Goal: Information Seeking & Learning: Learn about a topic

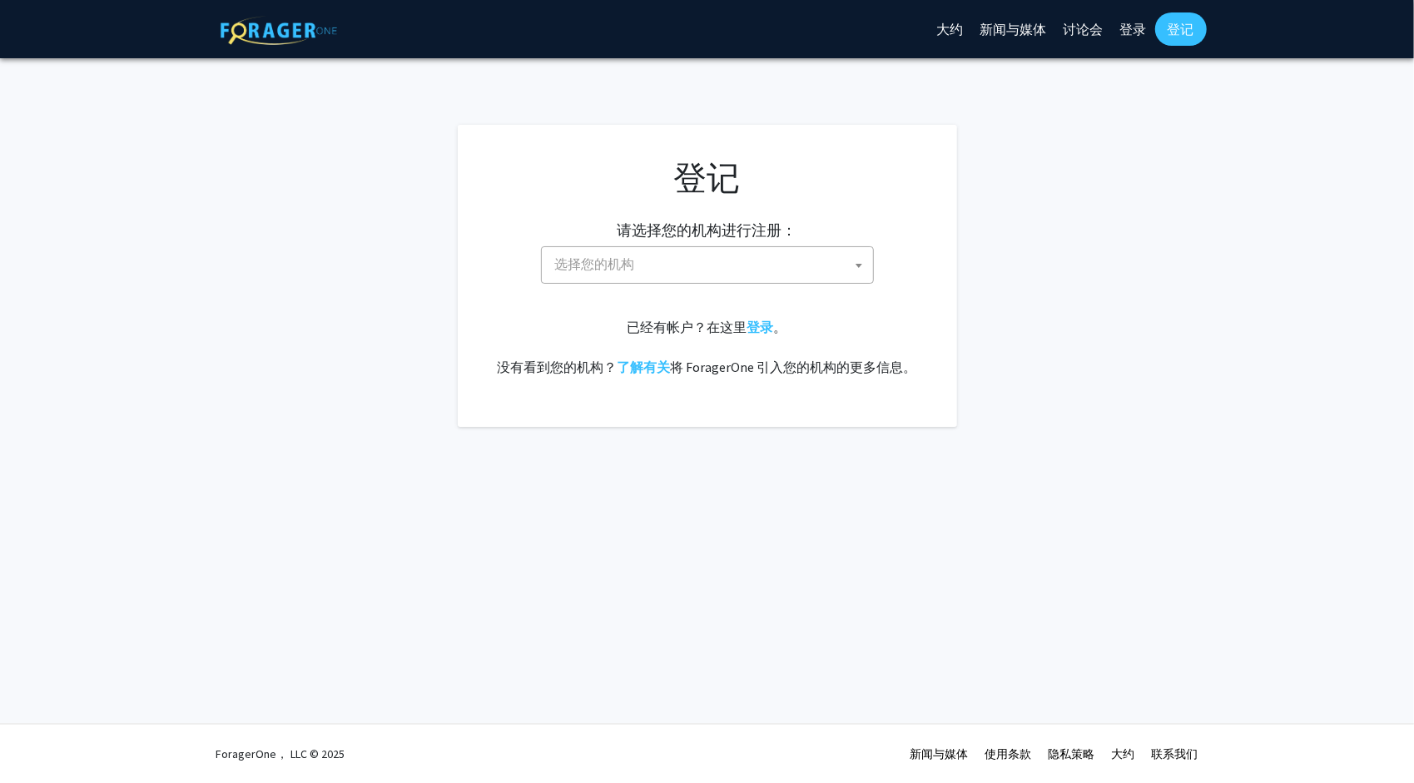
drag, startPoint x: 726, startPoint y: 256, endPoint x: 724, endPoint y: 248, distance: 8.5
click at [725, 253] on span "选择您的机构" at bounding box center [710, 264] width 325 height 34
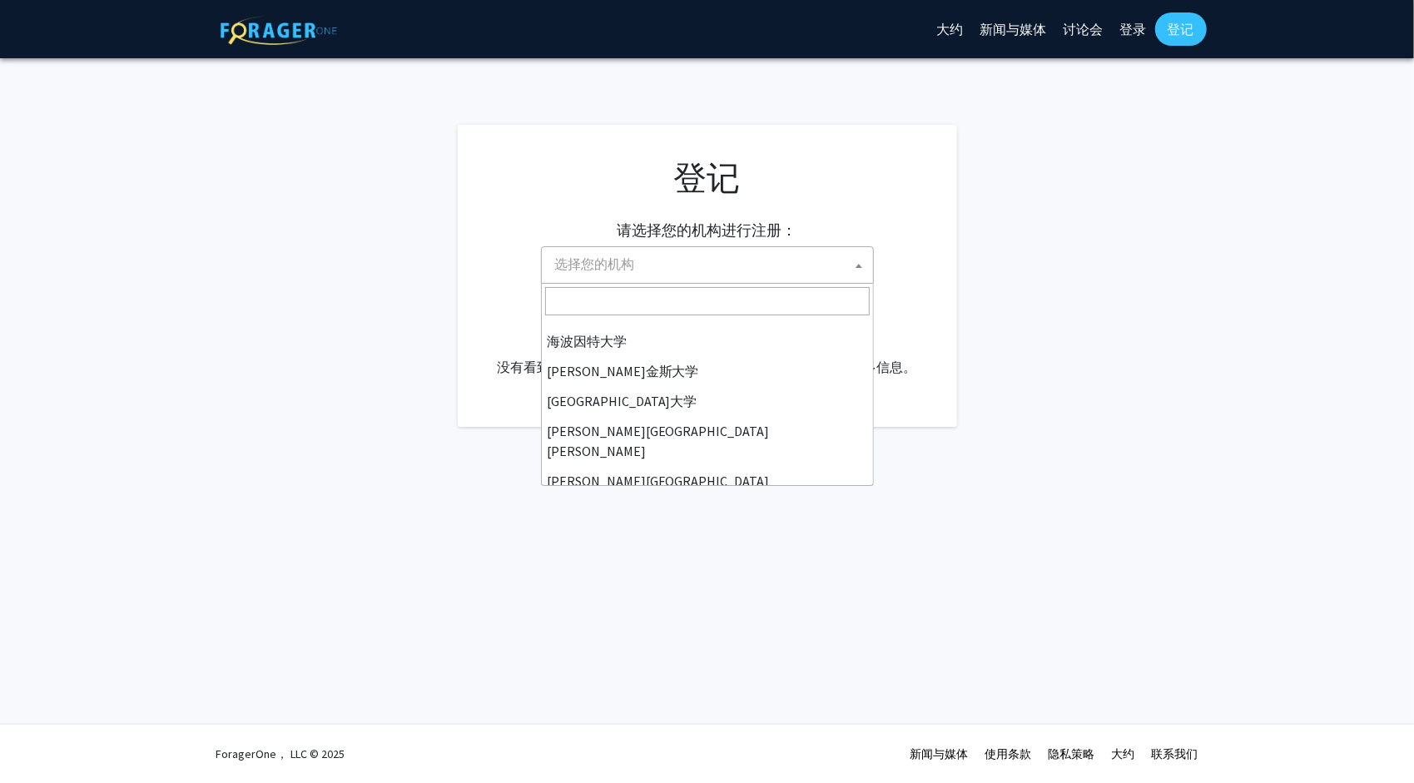
scroll to position [250, 0]
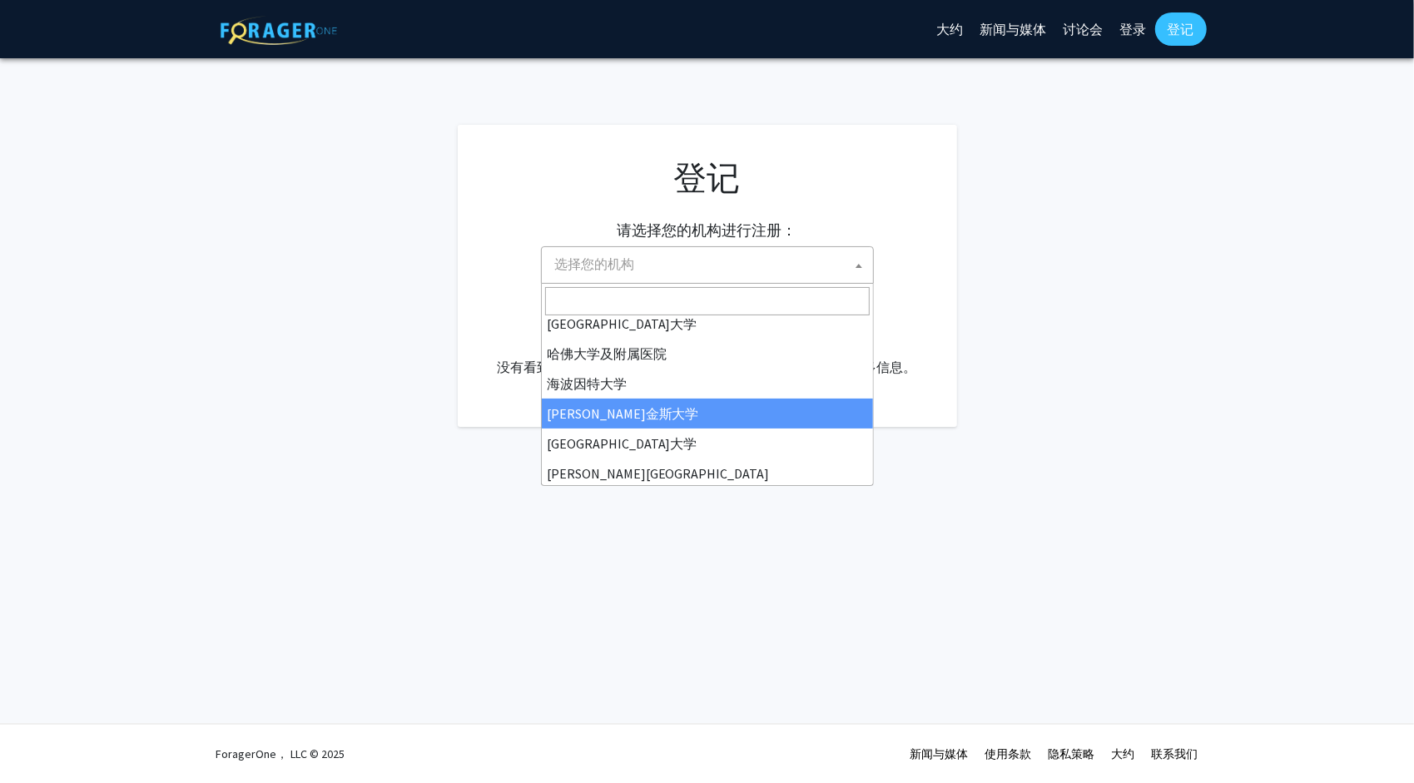
select select "1"
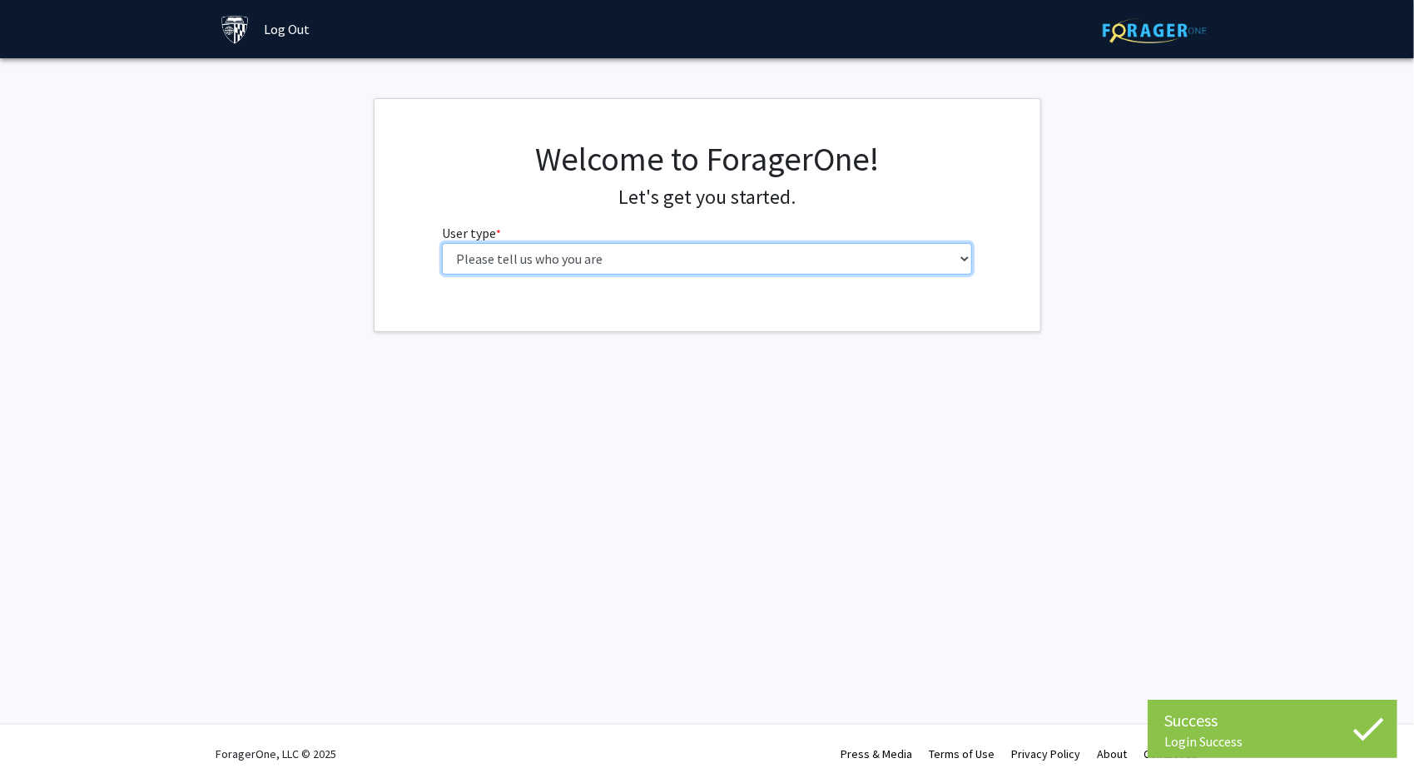
click at [663, 274] on select "Please tell us who you are Undergraduate Student Master's Student Doctoral Cand…" at bounding box center [707, 259] width 530 height 32
select select "2: masters"
click at [442, 243] on select "Please tell us who you are Undergraduate Student Master's Student Doctoral Cand…" at bounding box center [707, 259] width 530 height 32
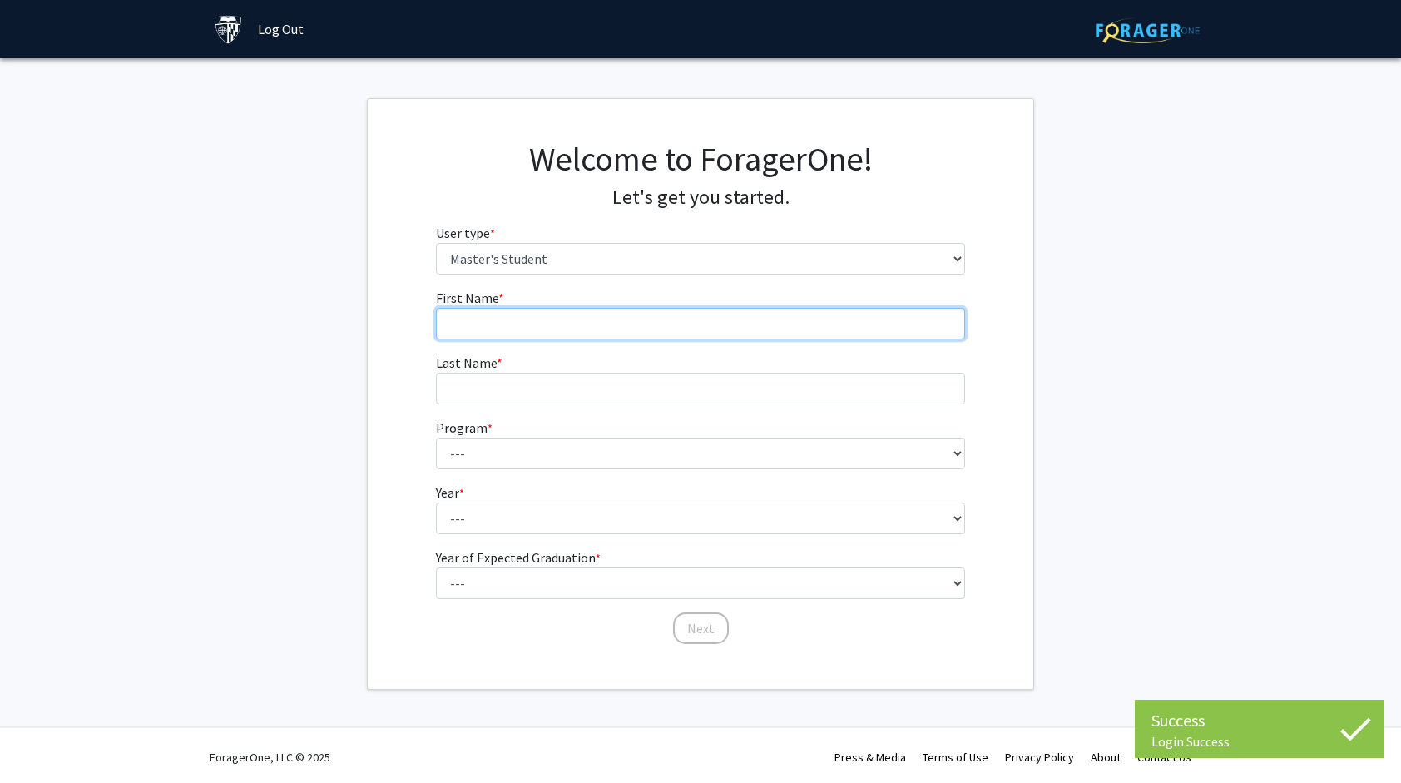
drag, startPoint x: 661, startPoint y: 276, endPoint x: 651, endPoint y: 321, distance: 46.0
click at [651, 321] on input "First Name * required" at bounding box center [701, 324] width 530 height 32
type input "Kewei"
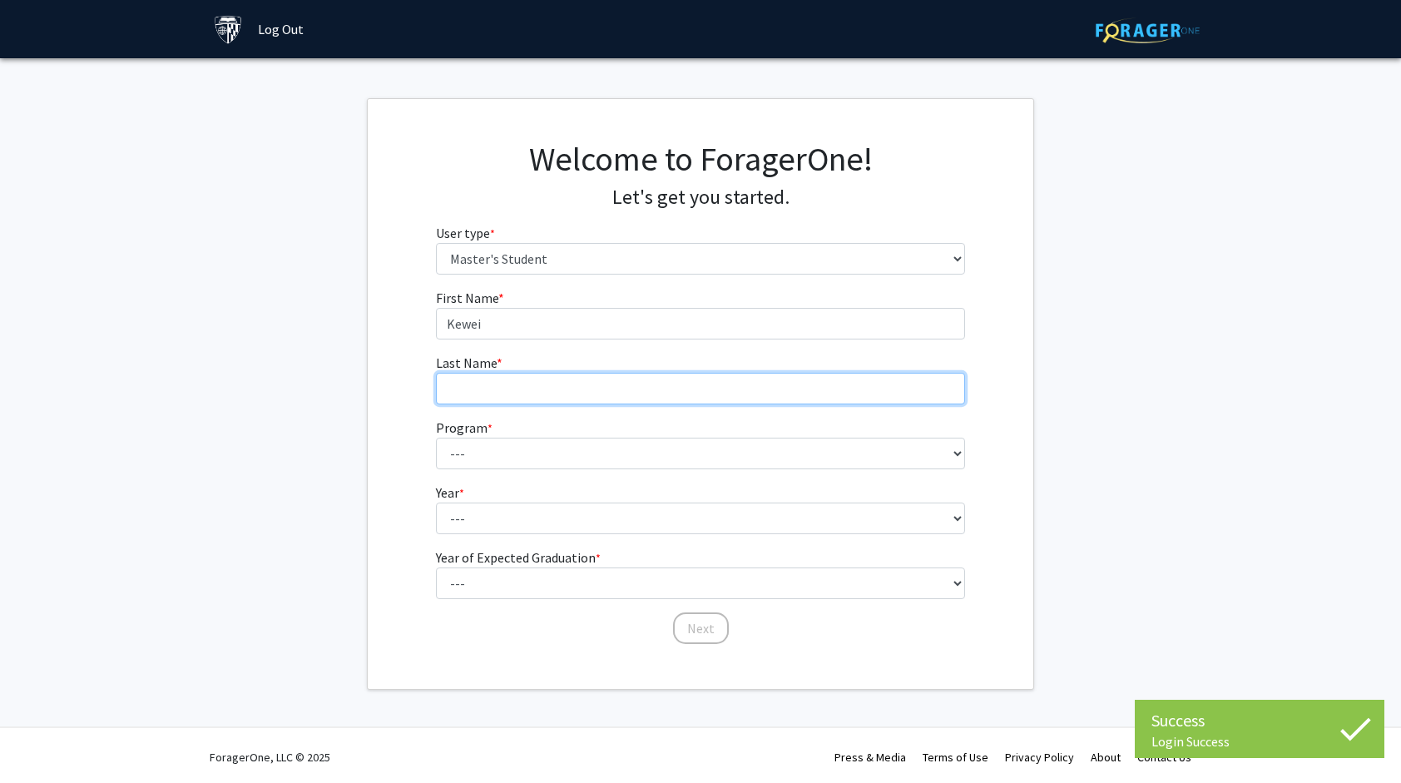
type input "Zhang"
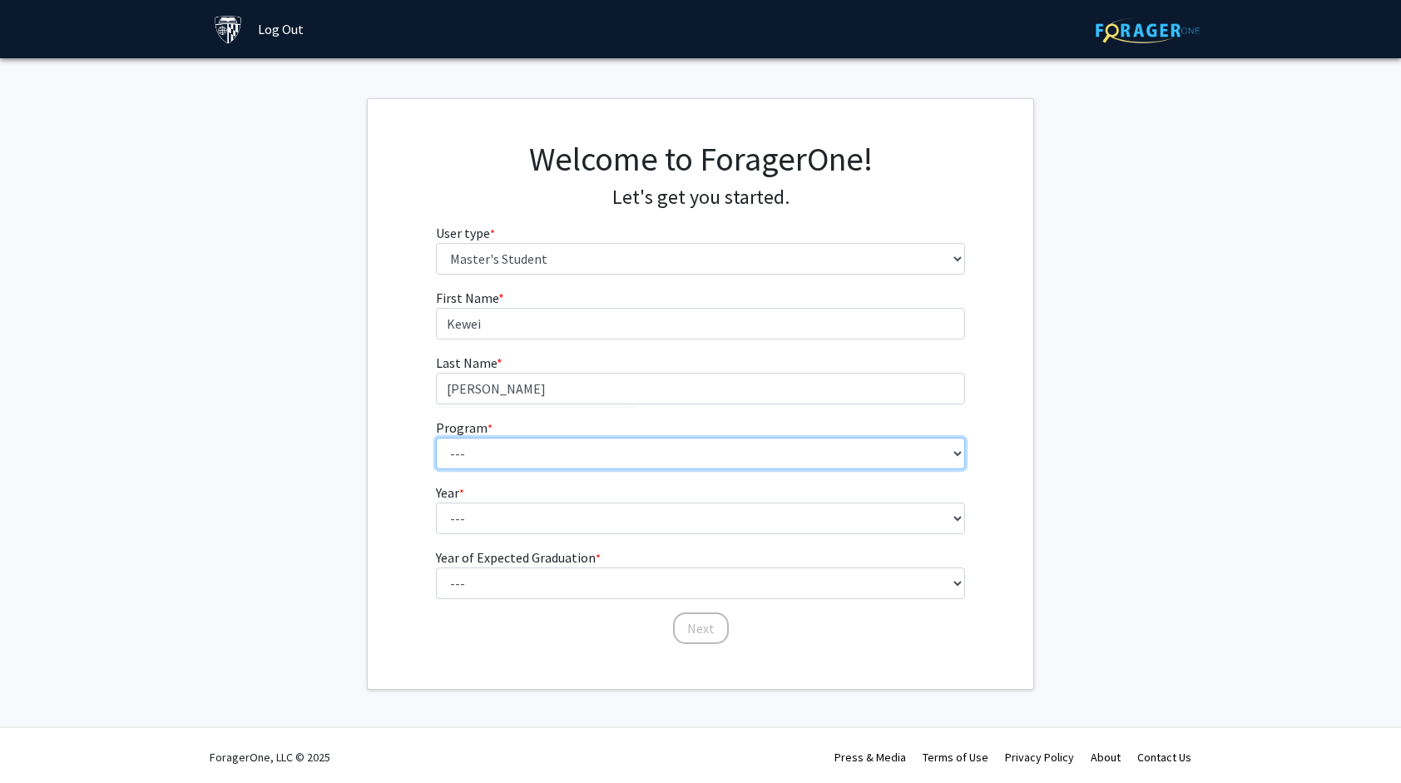
click at [582, 454] on select "--- Anatomy Education Applied and Computational Mathematics Applied Biomedical …" at bounding box center [701, 454] width 530 height 32
select select "23: 15"
click at [436, 438] on select "--- Anatomy Education Applied and Computational Mathematics Applied Biomedical …" at bounding box center [701, 454] width 530 height 32
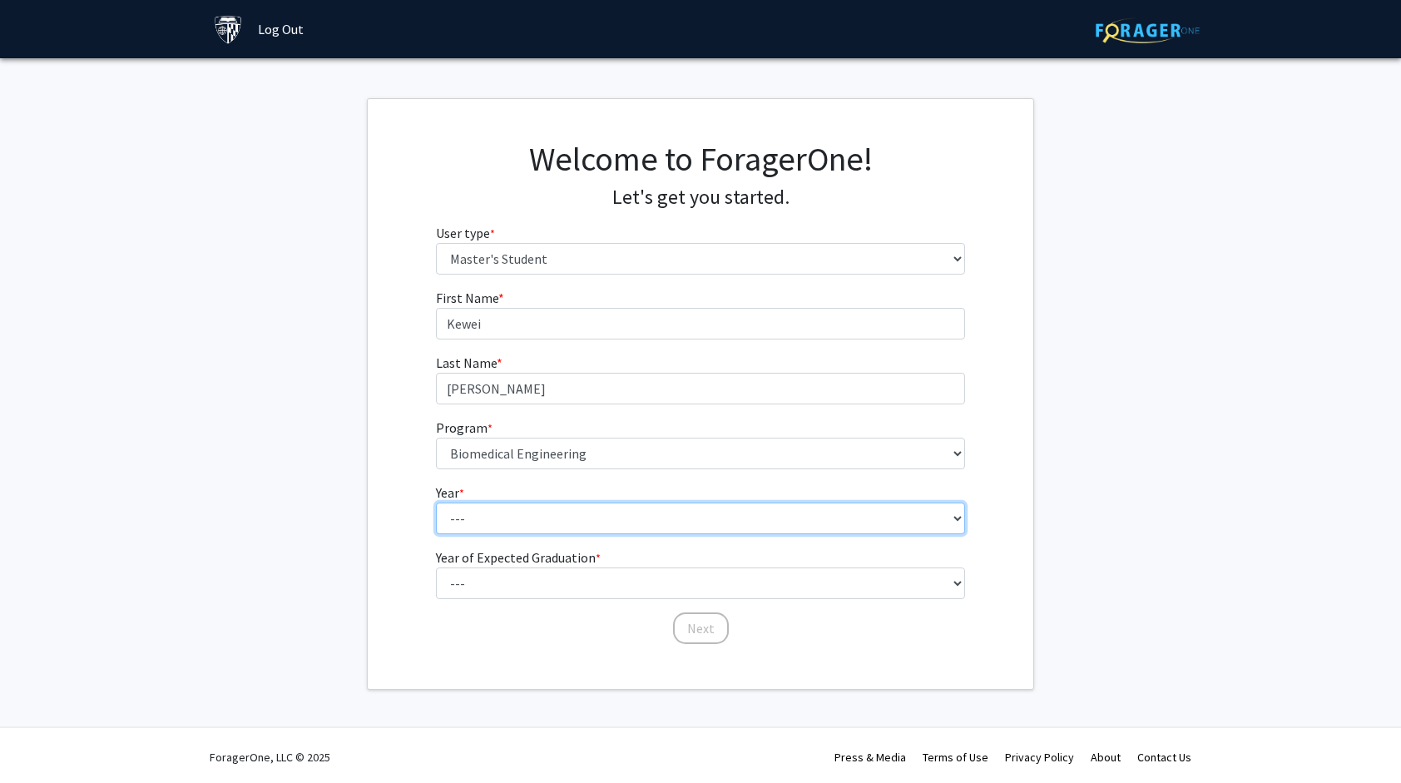
click at [520, 504] on select "--- First Year Second Year" at bounding box center [701, 519] width 530 height 32
select select "1: first_year"
click at [436, 503] on select "--- First Year Second Year" at bounding box center [701, 519] width 530 height 32
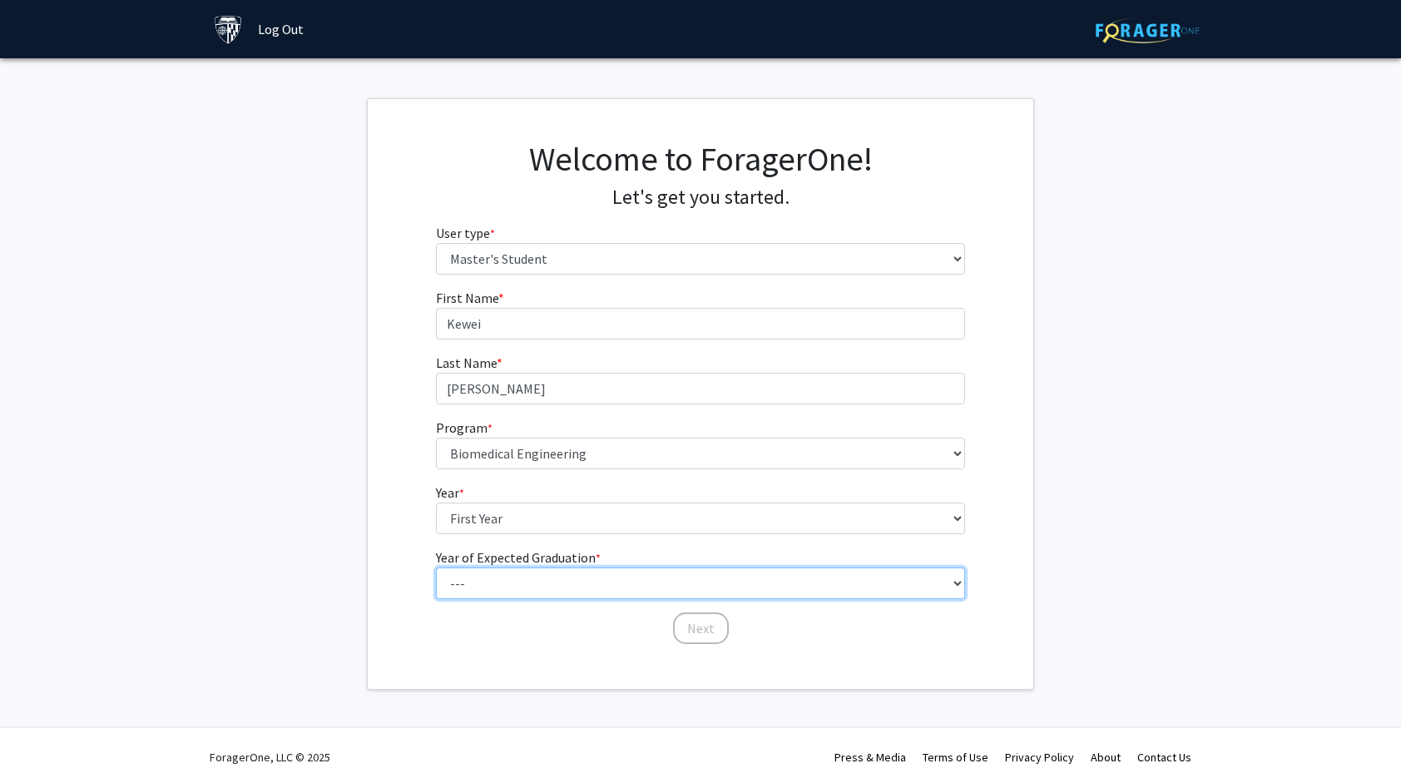
click at [523, 574] on select "--- 2025 2026 2027 2028 2029 2030 2031 2032 2033 2034" at bounding box center [701, 584] width 530 height 32
select select "3: 2027"
click at [436, 568] on select "--- 2025 2026 2027 2028 2029 2030 2031 2032 2033 2034" at bounding box center [701, 584] width 530 height 32
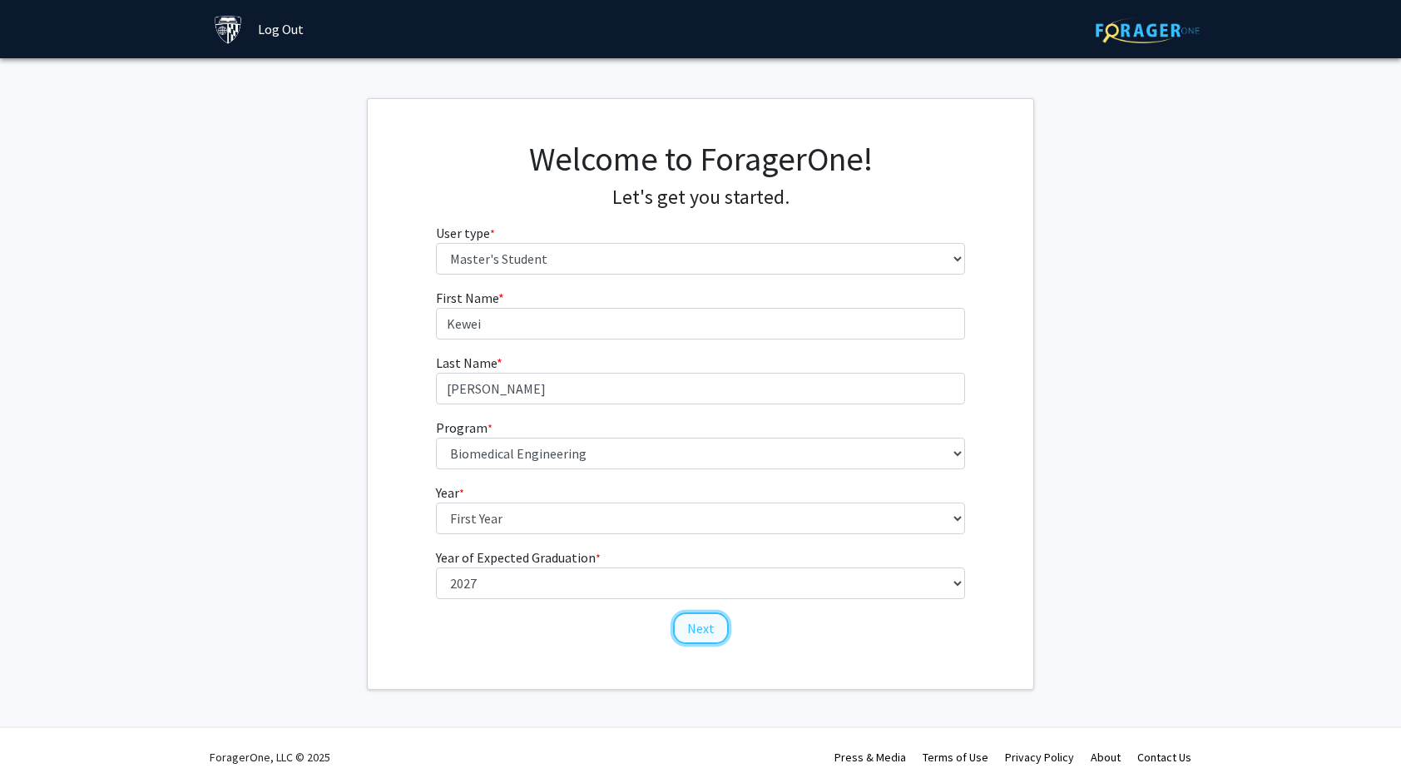
click at [684, 619] on button "Next" at bounding box center [701, 629] width 56 height 32
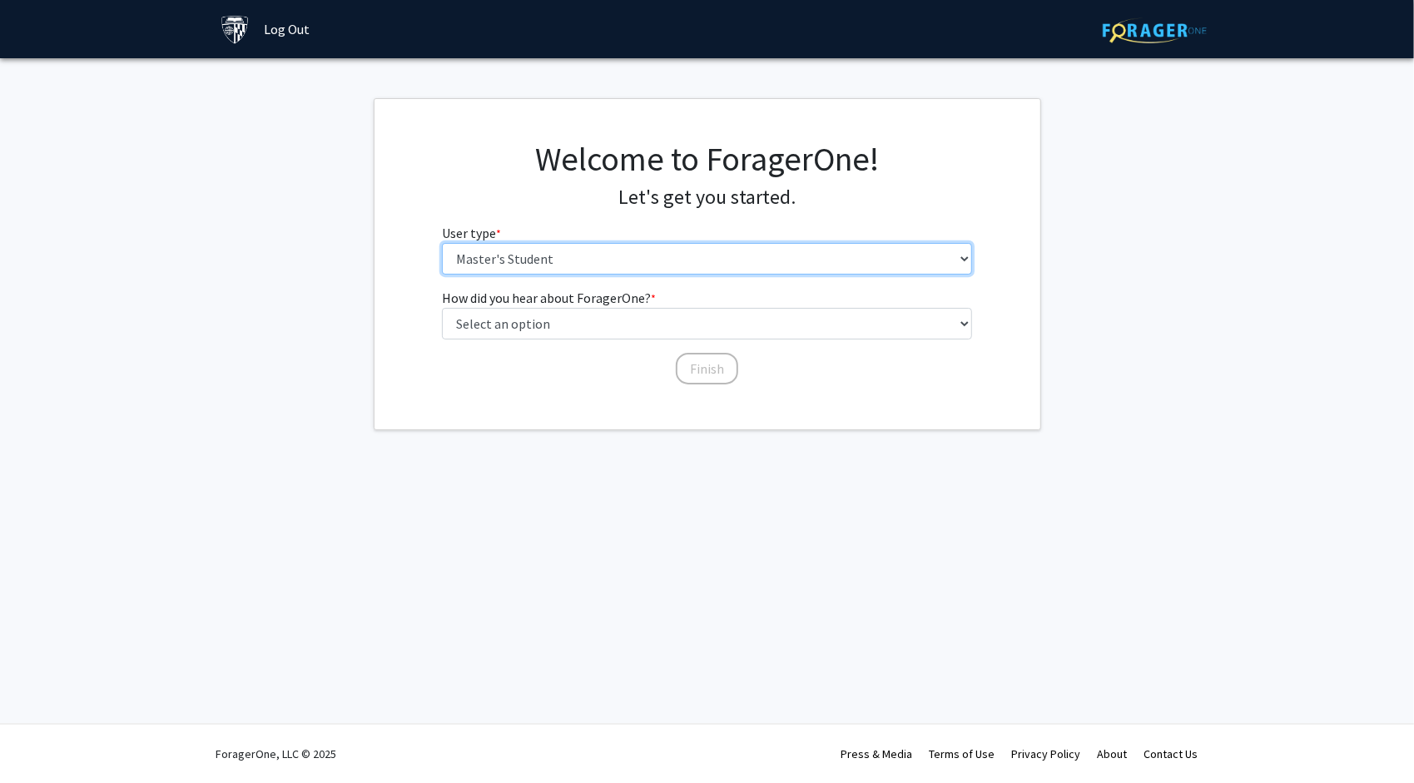
click at [581, 270] on select "Please tell us who you are Undergraduate Student Master's Student Doctoral Cand…" at bounding box center [707, 259] width 530 height 32
click at [442, 243] on select "Please tell us who you are Undergraduate Student Master's Student Doctoral Cand…" at bounding box center [707, 259] width 530 height 32
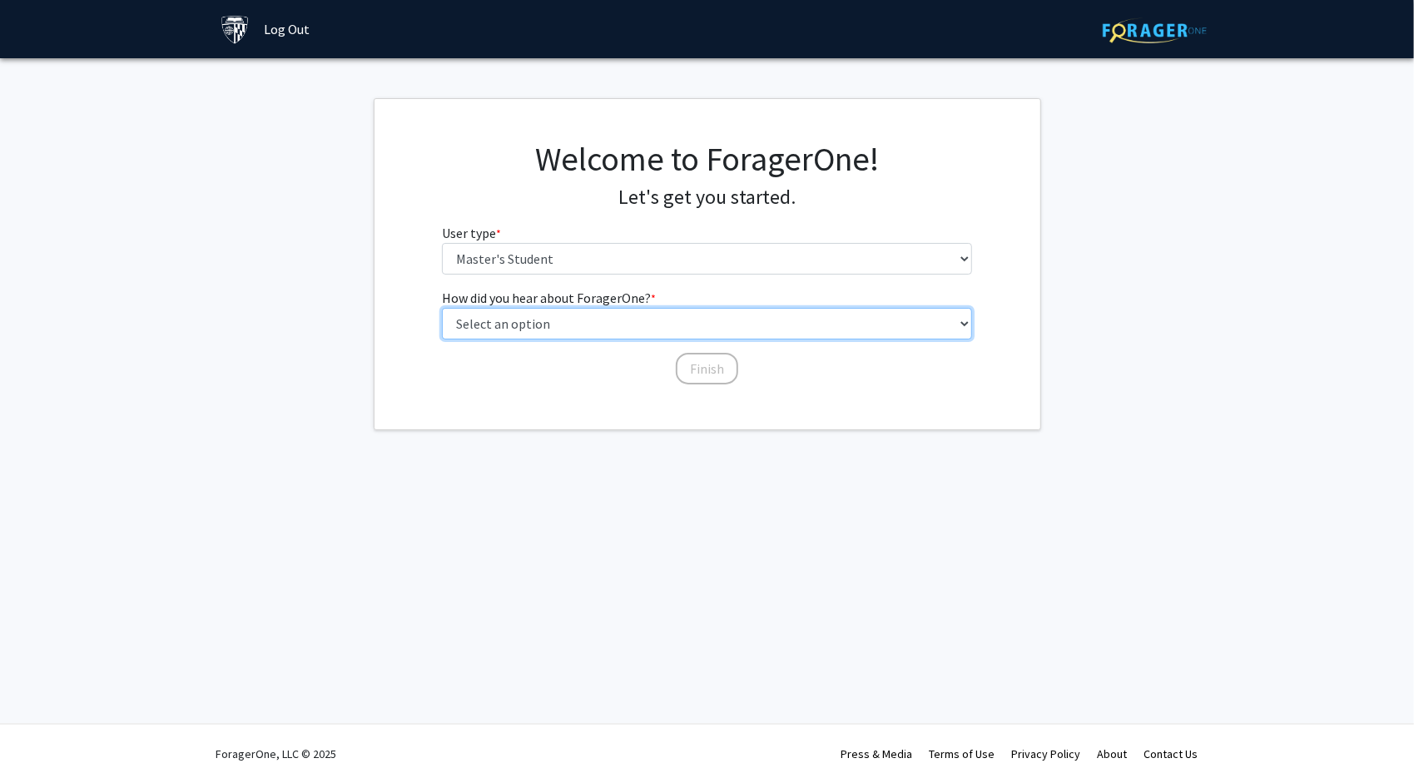
click at [574, 325] on select "Select an option Peer/student recommendation Faculty/staff recommendation Unive…" at bounding box center [707, 324] width 530 height 32
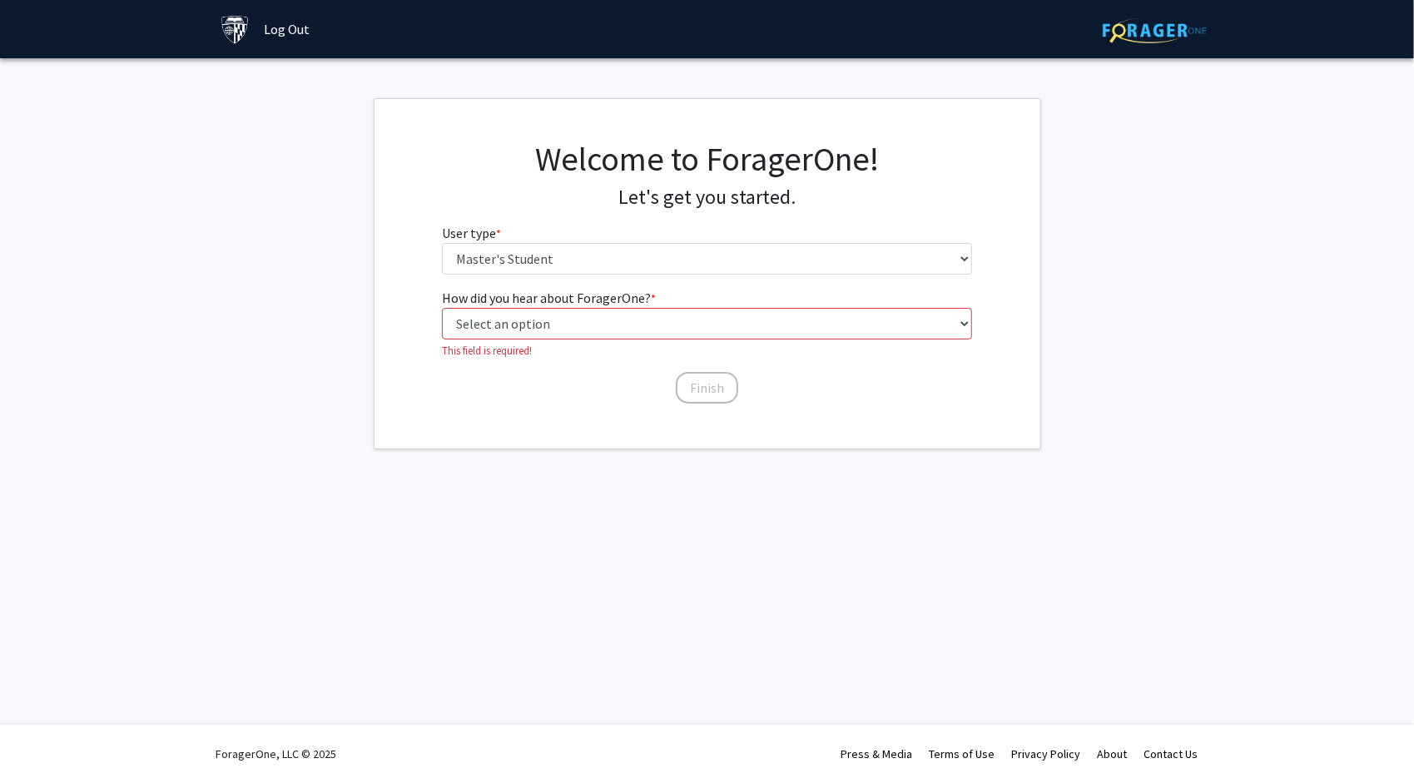
click at [603, 280] on div "Welcome to ForagerOne! Let's get you started. User type * required Please tell …" at bounding box center [706, 213] width 555 height 149
click at [588, 308] on select "Select an option Peer/student recommendation Faculty/staff recommendation Unive…" at bounding box center [707, 324] width 530 height 32
select select "5: other"
click at [442, 308] on select "Select an option Peer/student recommendation Faculty/staff recommendation Unive…" at bounding box center [707, 324] width 530 height 32
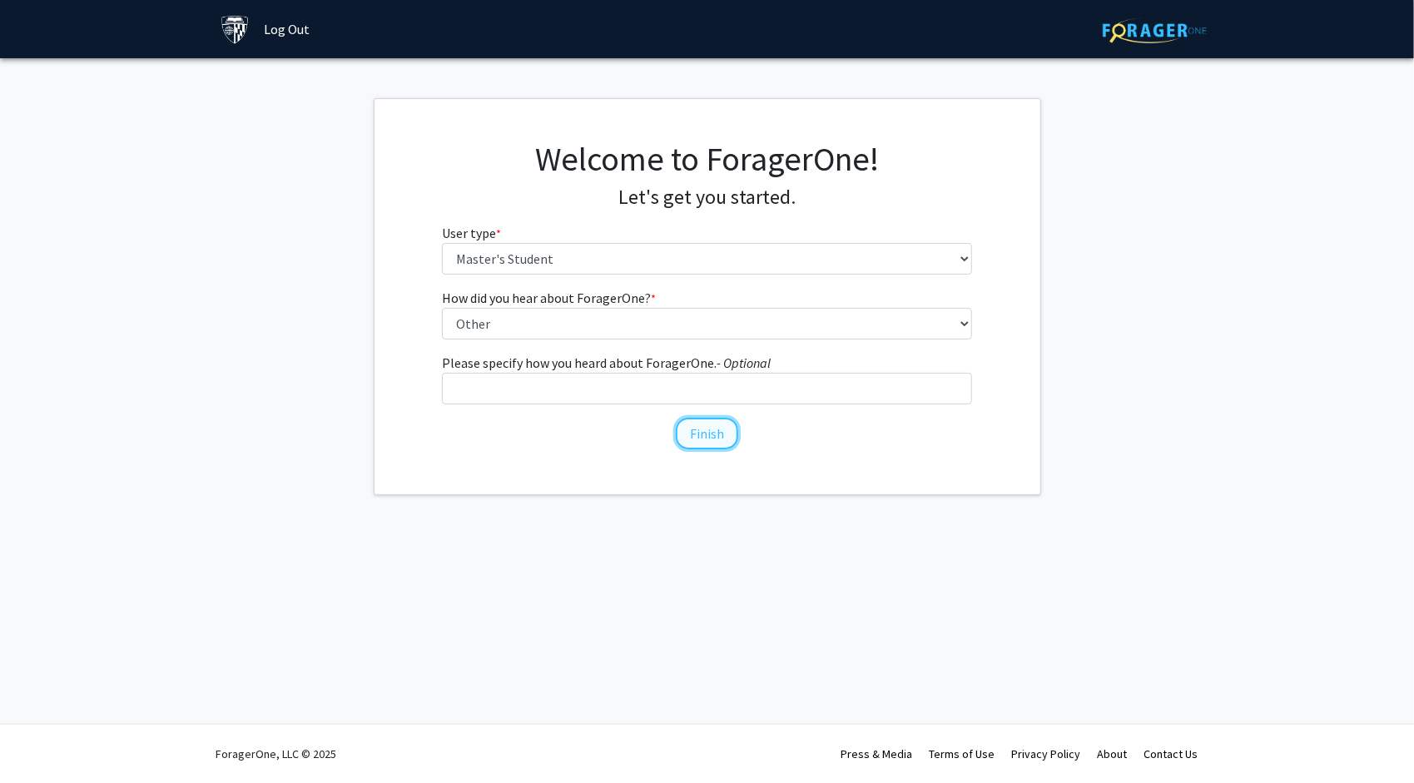
click at [731, 440] on button "Finish" at bounding box center [707, 434] width 62 height 32
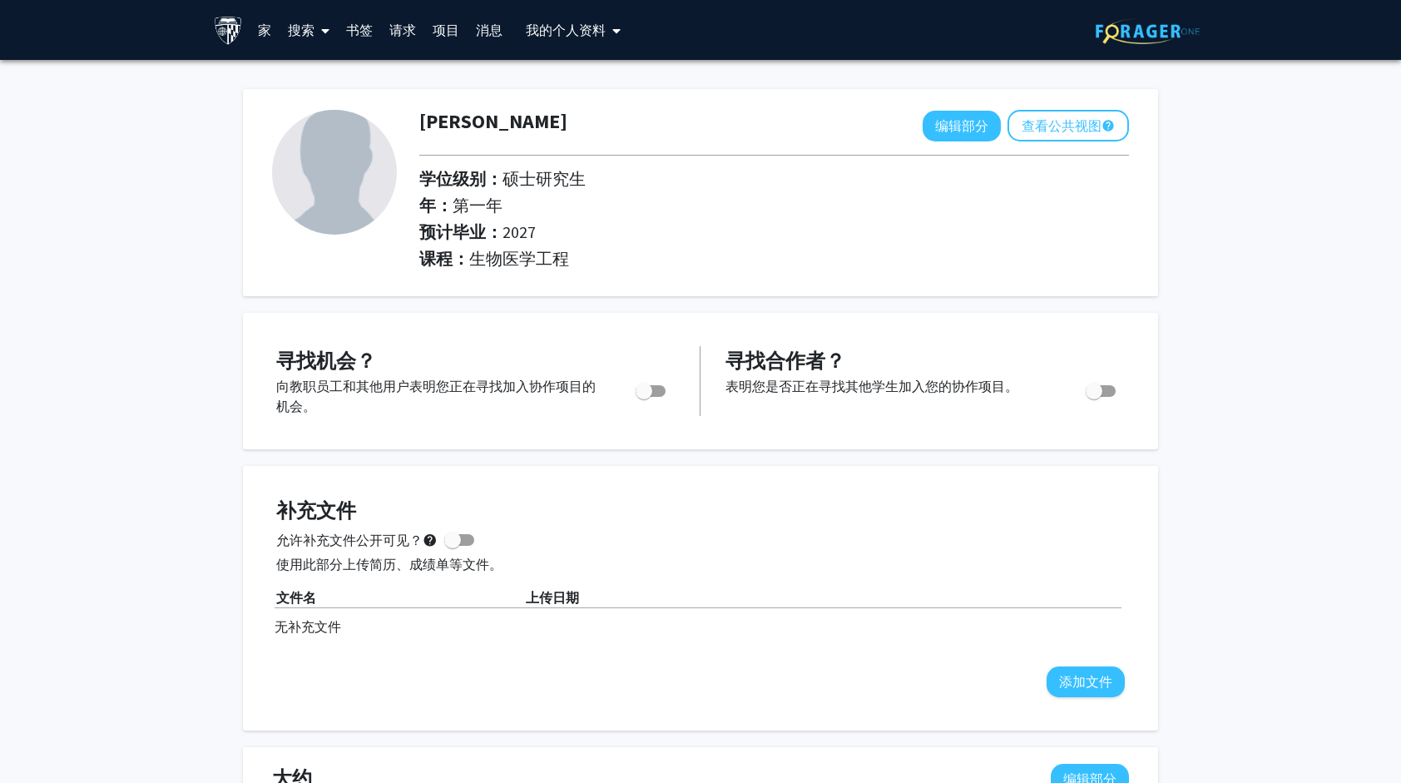
click at [316, 29] on span at bounding box center [322, 31] width 15 height 58
click at [326, 67] on span "教职员工" at bounding box center [331, 76] width 103 height 33
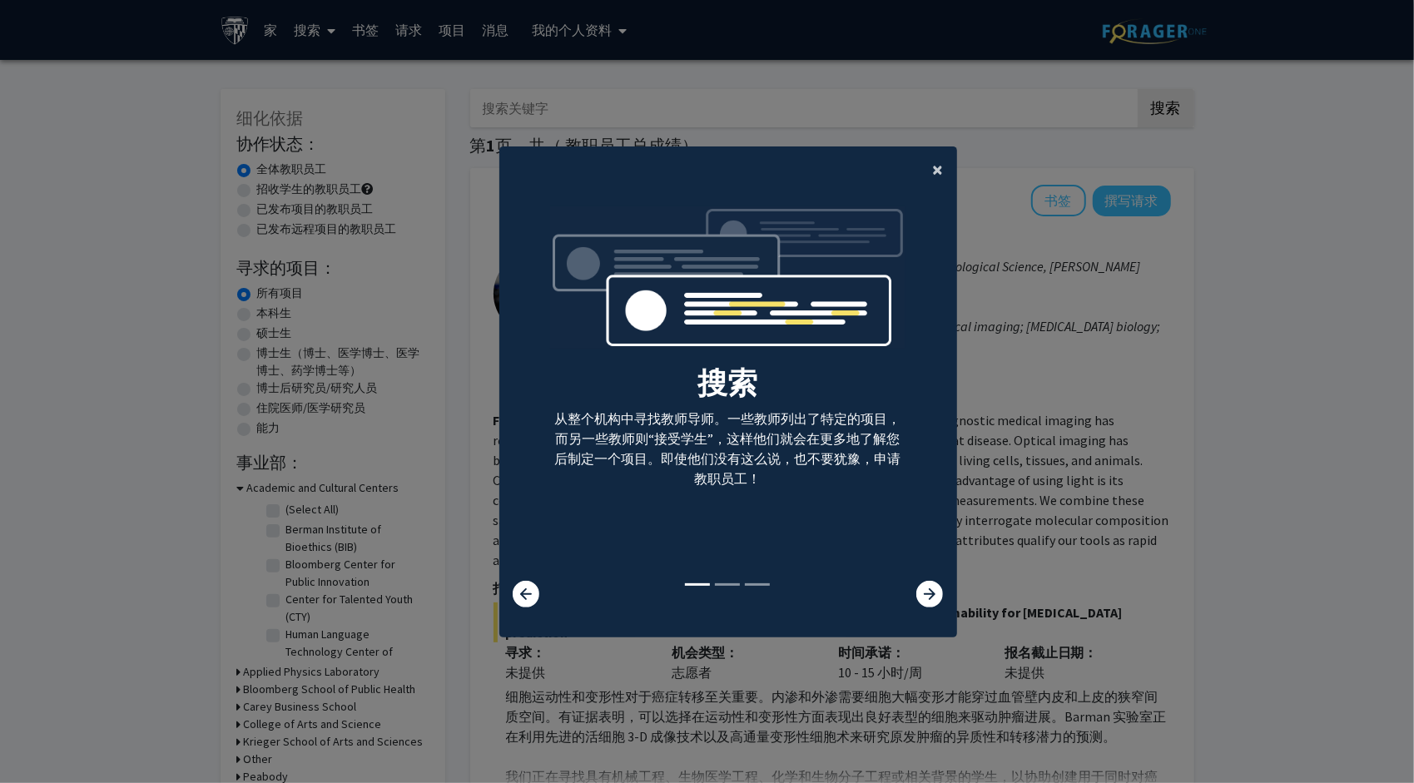
click at [933, 158] on span "×" at bounding box center [938, 169] width 11 height 26
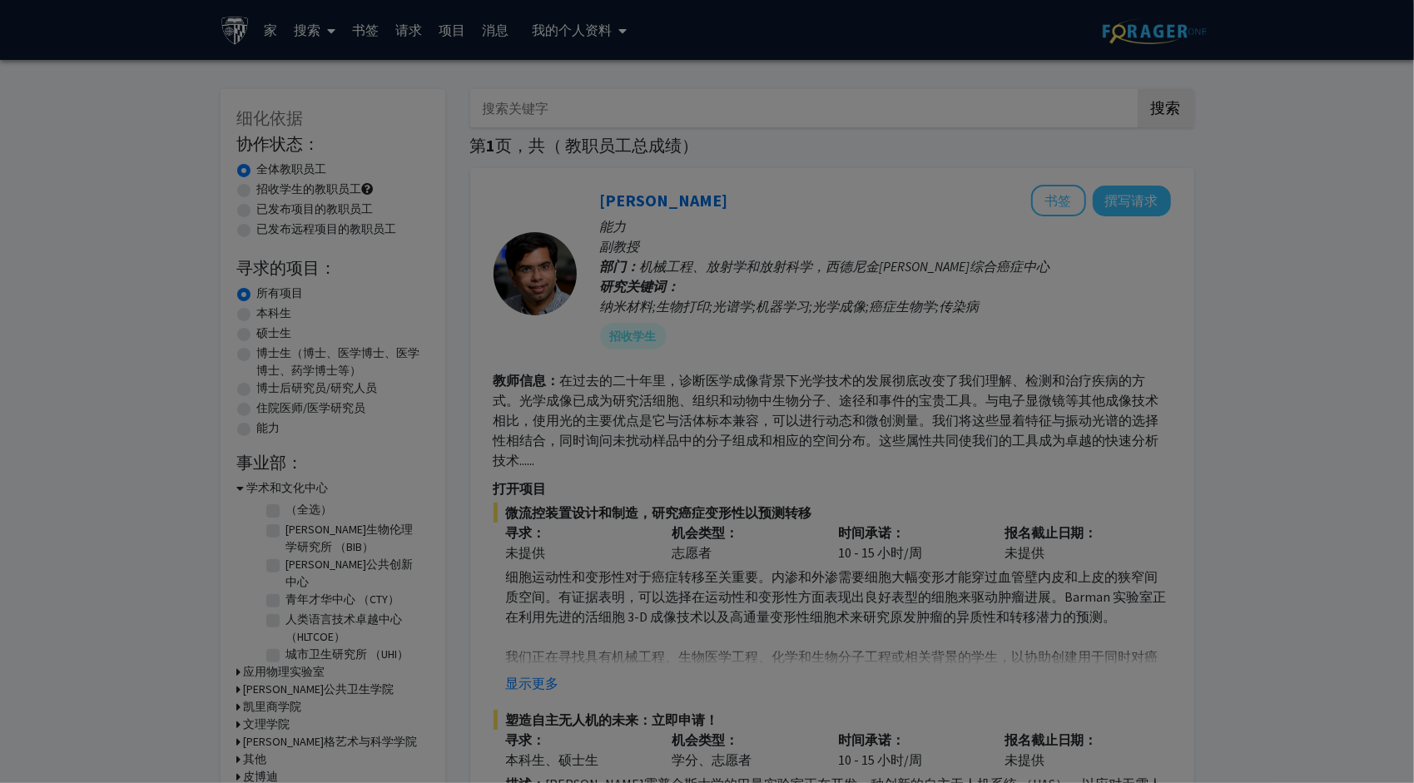
click at [926, 171] on div "搜索 从整个机构中寻找教师导师。一些教师列出了特定的项目，而另一些教师则“接受学生”，这样他们就会在更多地了解您后制定一个项目。即使他们没有这么说，也不要犹豫…" at bounding box center [728, 209] width 456 height 374
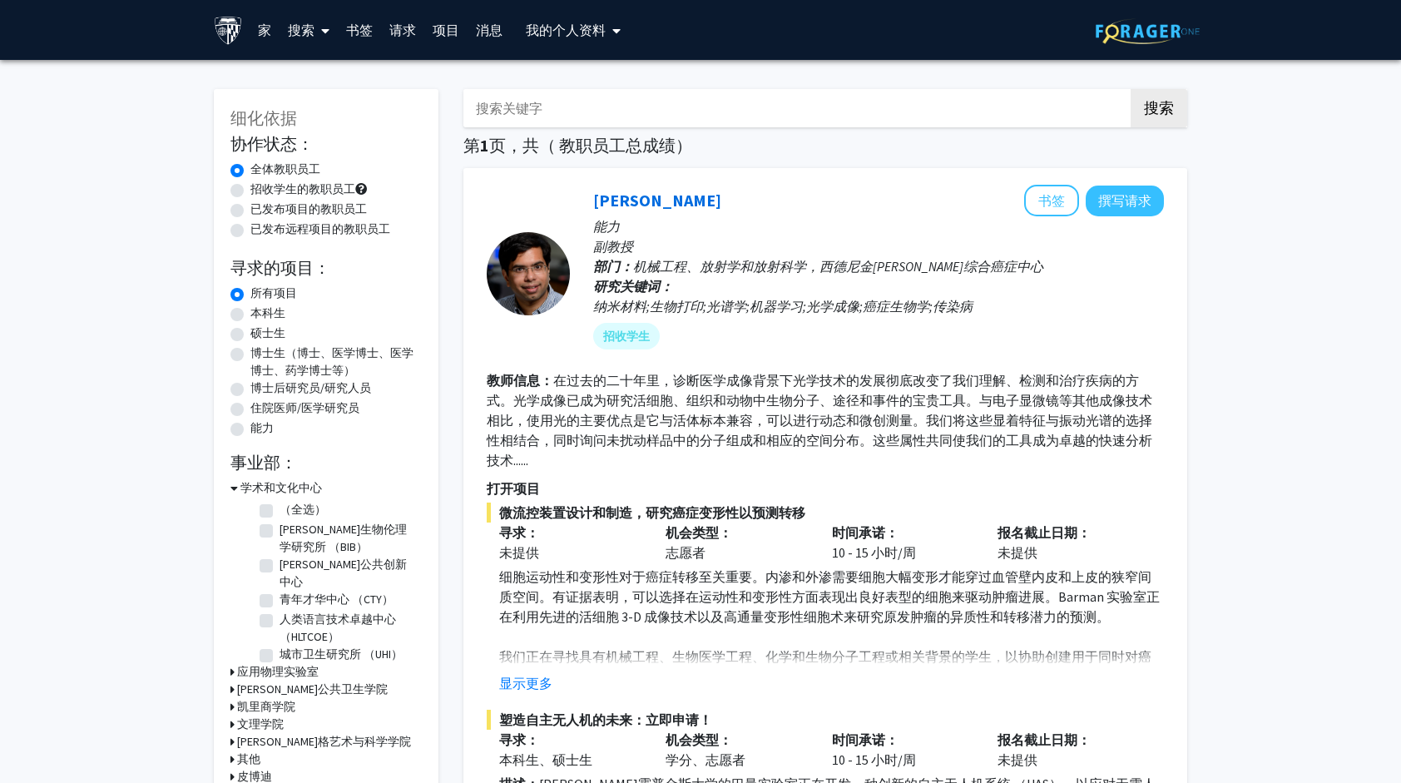
click at [261, 328] on label "硕士生" at bounding box center [267, 333] width 35 height 17
click at [261, 328] on input "硕士生" at bounding box center [255, 330] width 11 height 11
radio input "true"
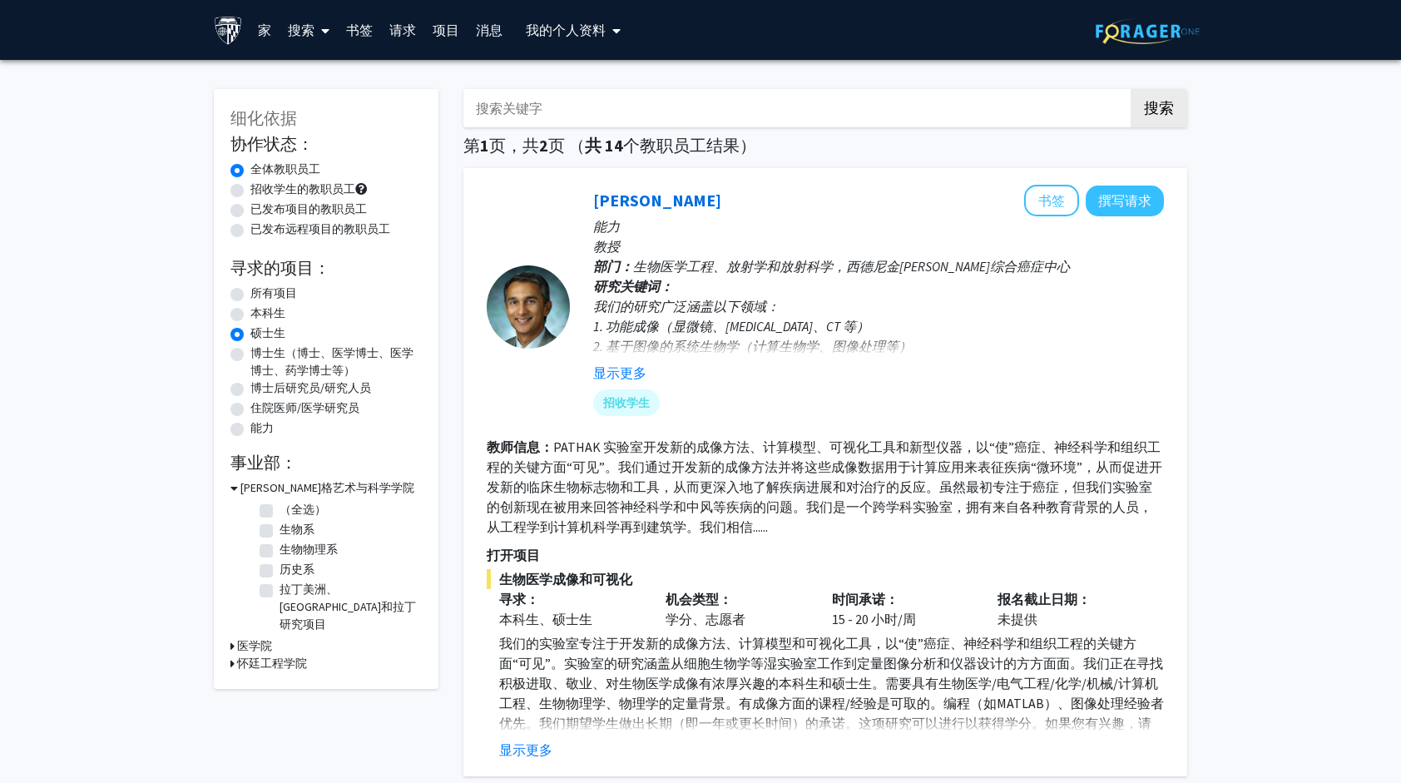
click at [263, 637] on h3 "医学院" at bounding box center [254, 645] width 35 height 17
click at [263, 637] on h3 "医学院" at bounding box center [258, 645] width 35 height 17
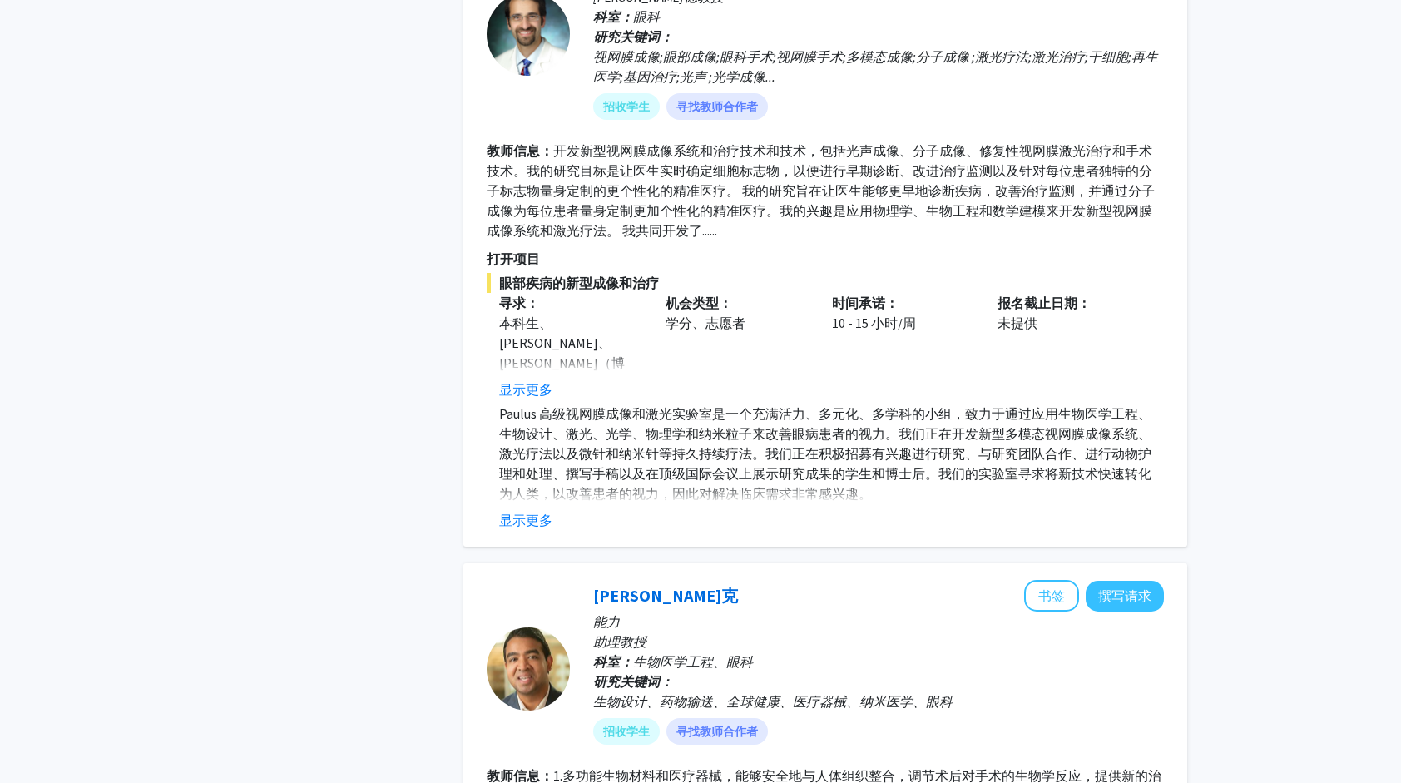
scroll to position [1831, 0]
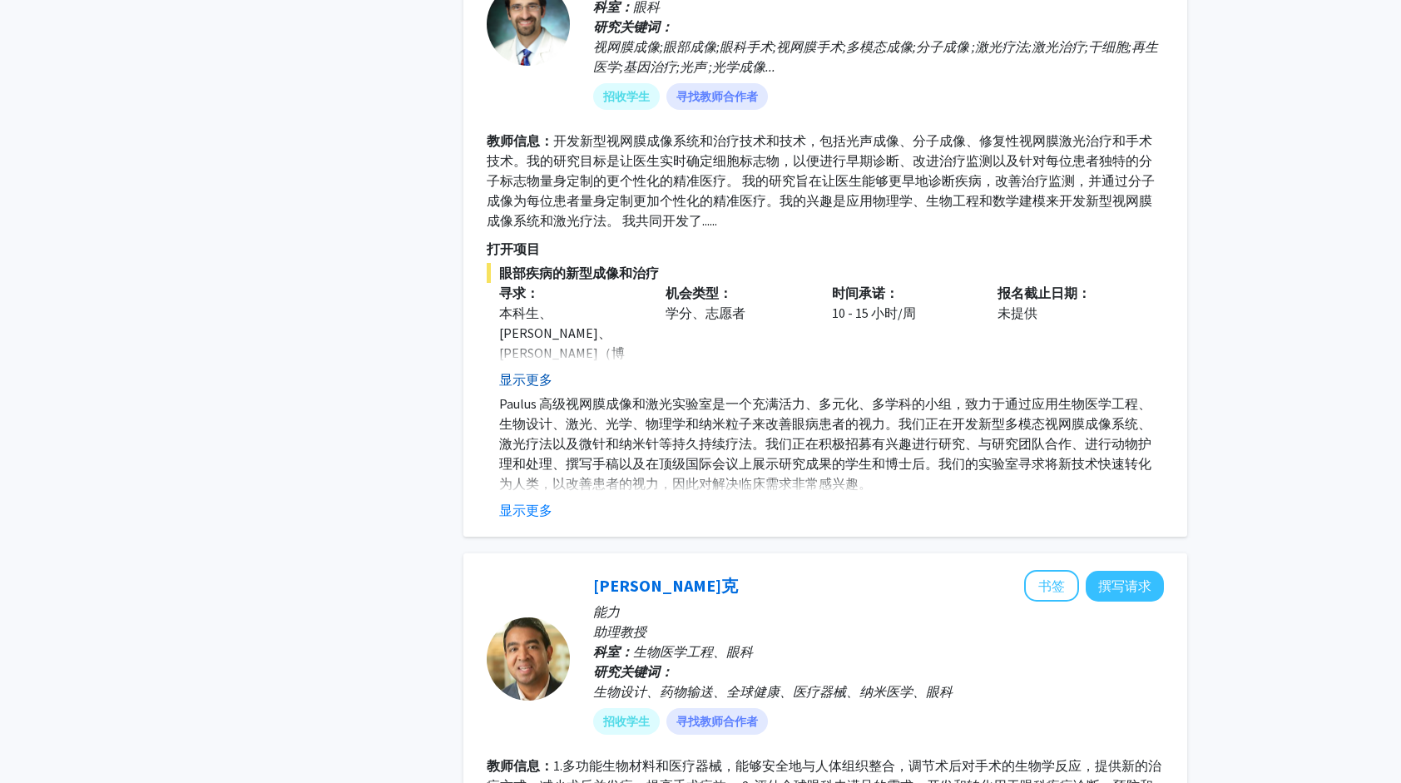
click at [530, 384] on button "显示更多" at bounding box center [525, 379] width 53 height 20
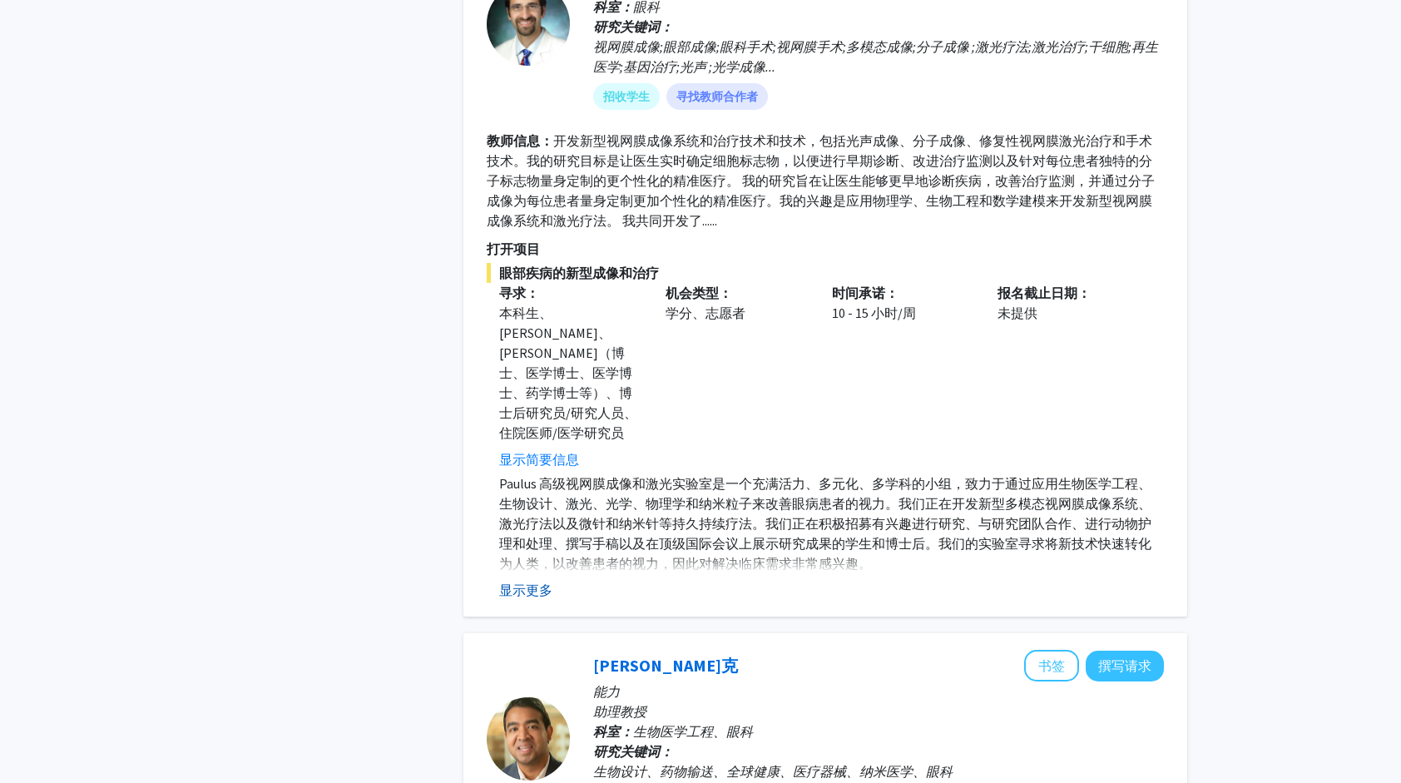
click at [540, 580] on button "显示更多" at bounding box center [525, 590] width 53 height 20
click at [536, 554] on fg-read-more "Paulus 高级视网膜成像和激光实验室是一个充满活力、多元化、多学科的小组，致力于通过应用生物医学工程、生物设计、激光、光学、物理学和纳米粒子来改善眼病患者…" at bounding box center [825, 537] width 677 height 126
click at [541, 580] on button "显示简要信息" at bounding box center [539, 590] width 80 height 20
click at [541, 580] on button "显示更多" at bounding box center [525, 590] width 53 height 20
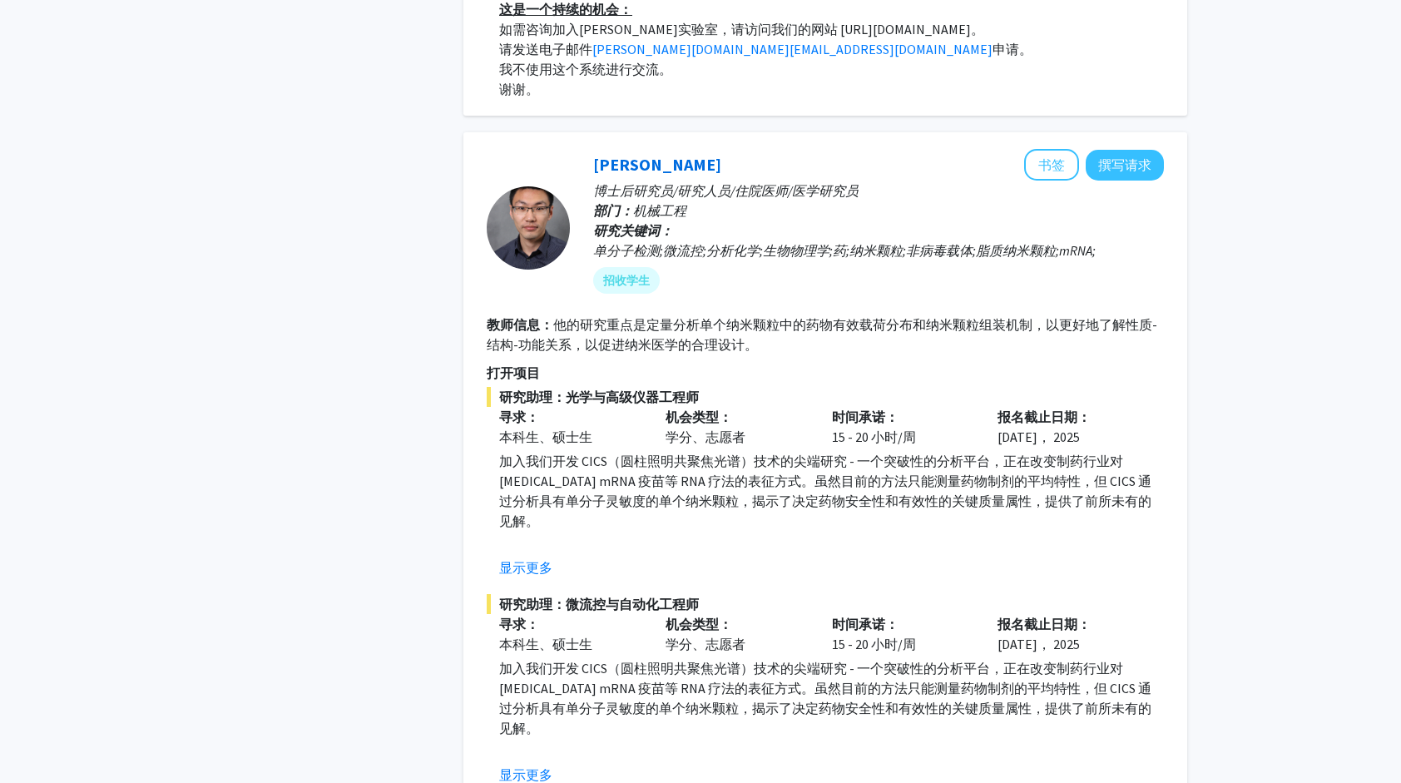
scroll to position [7157, 0]
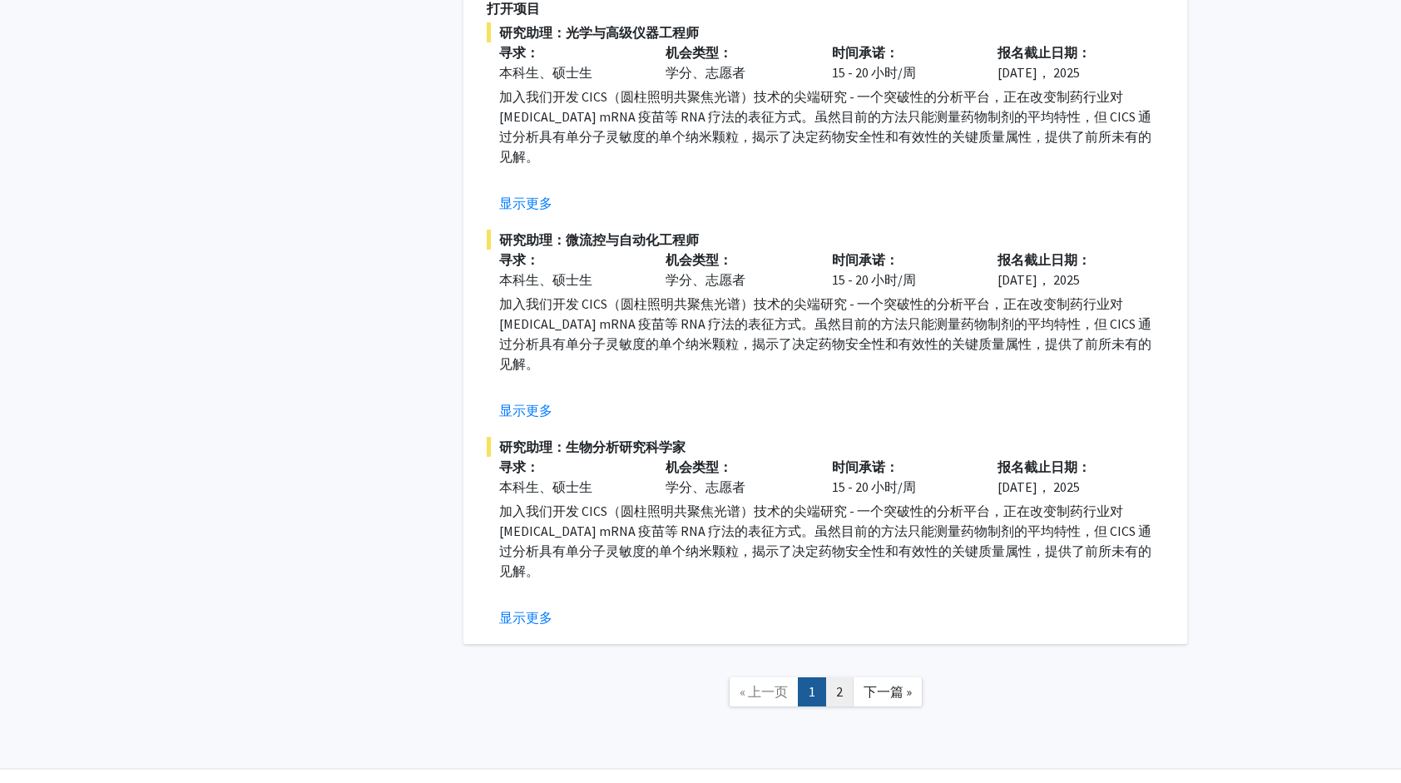
click at [844, 677] on link "2" at bounding box center [840, 691] width 28 height 29
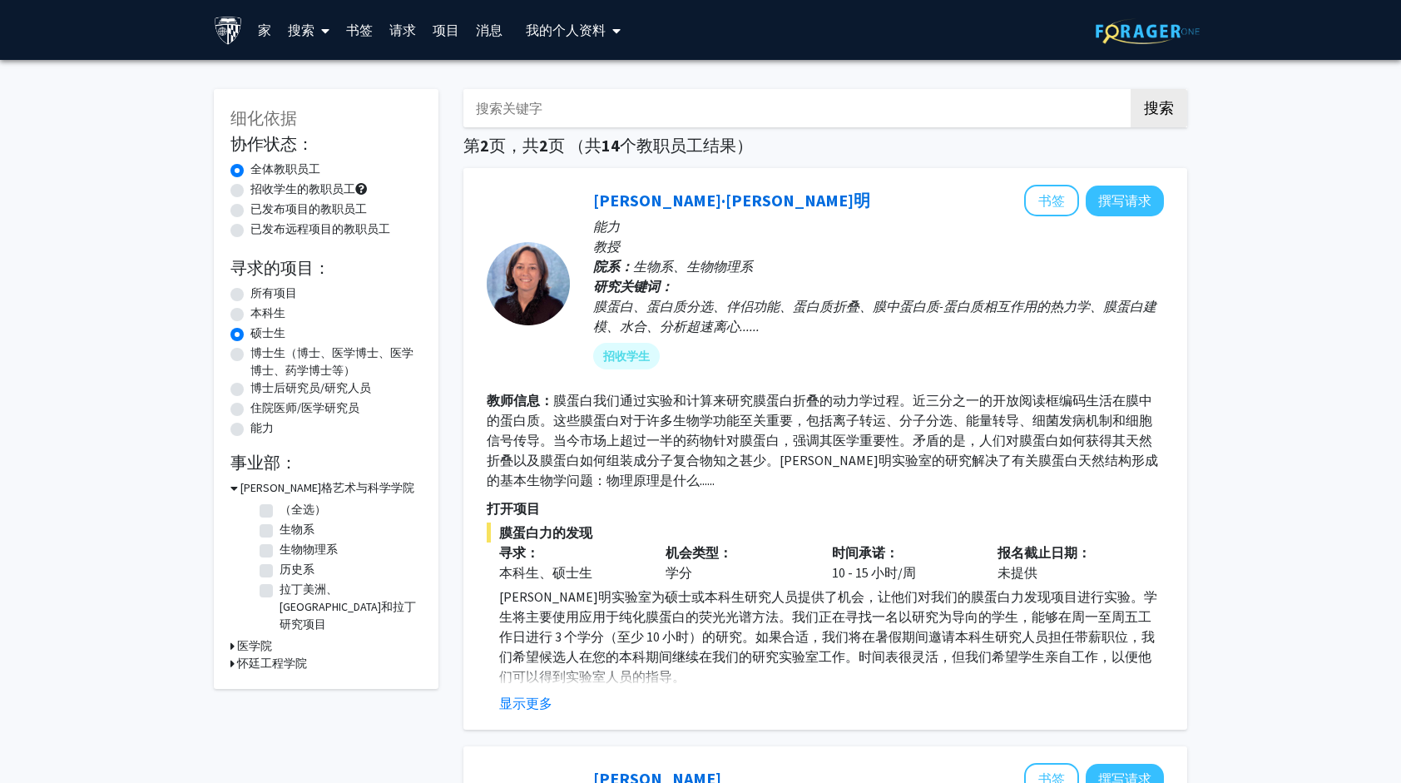
click at [280, 353] on label "博士生（博士、医学博士、医学博士、药学博士等）" at bounding box center [335, 362] width 171 height 35
click at [261, 353] on input "博士生（博士、医学博士、医学博士、药学博士等）" at bounding box center [255, 350] width 11 height 11
radio input "true"
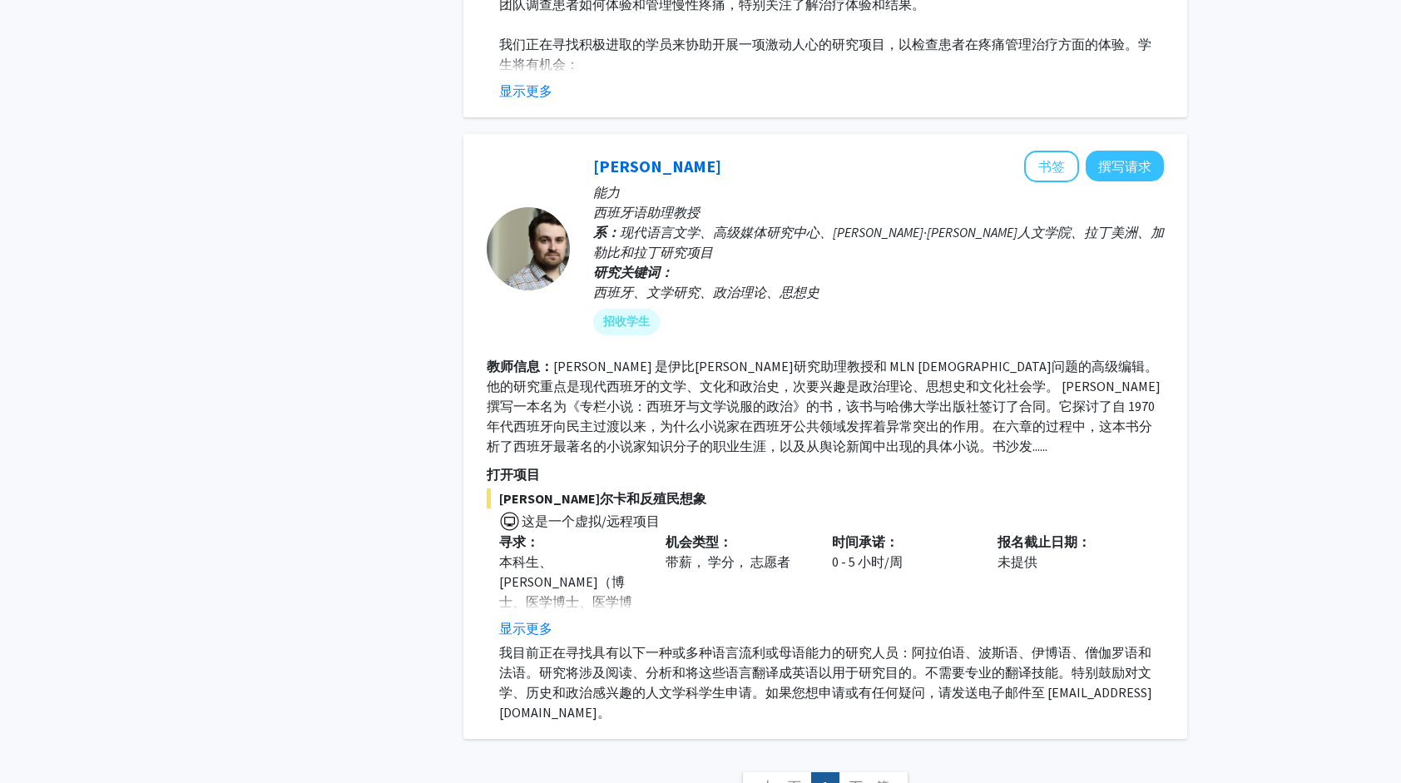
scroll to position [2585, 0]
